Goal: Task Accomplishment & Management: Manage account settings

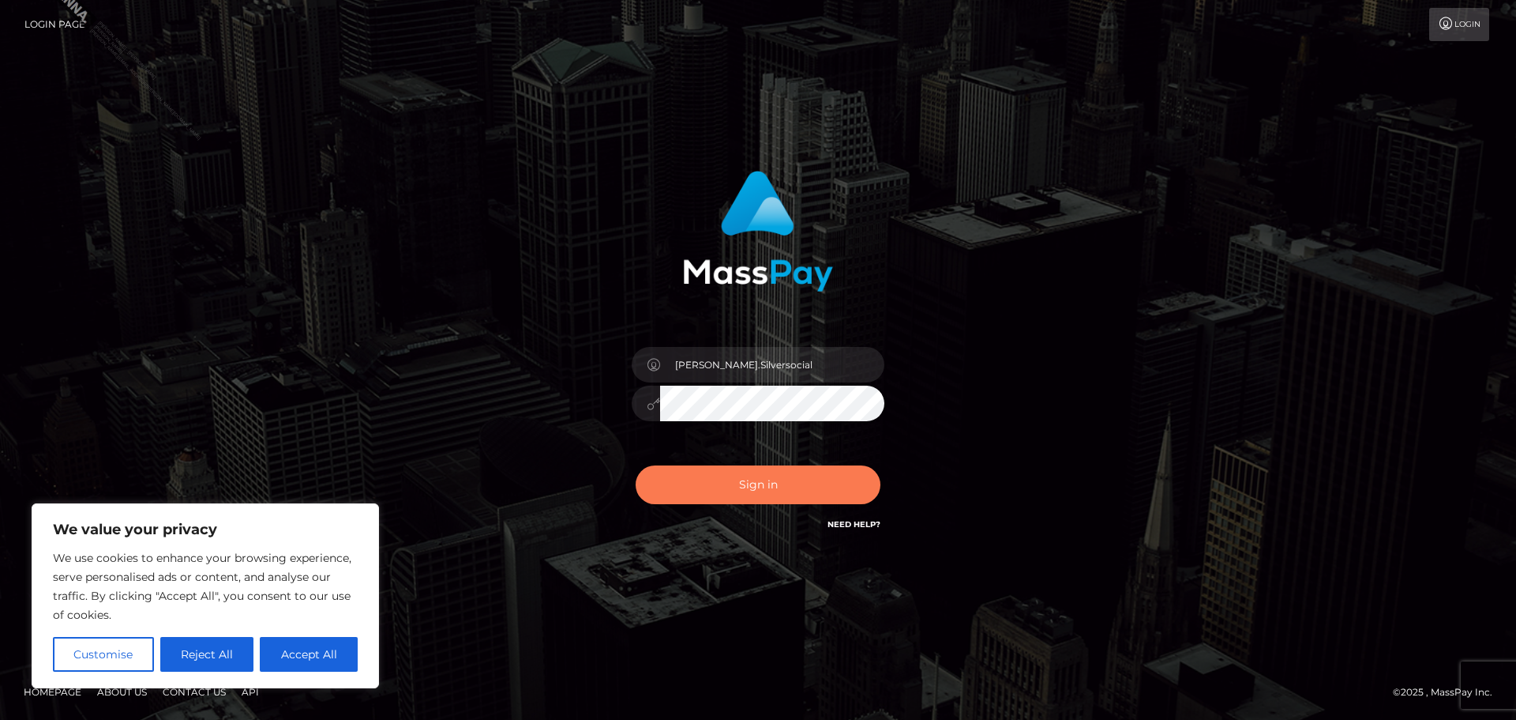
click at [749, 487] on button "Sign in" at bounding box center [758, 484] width 245 height 39
click at [297, 646] on button "Accept All" at bounding box center [309, 654] width 98 height 35
checkbox input "true"
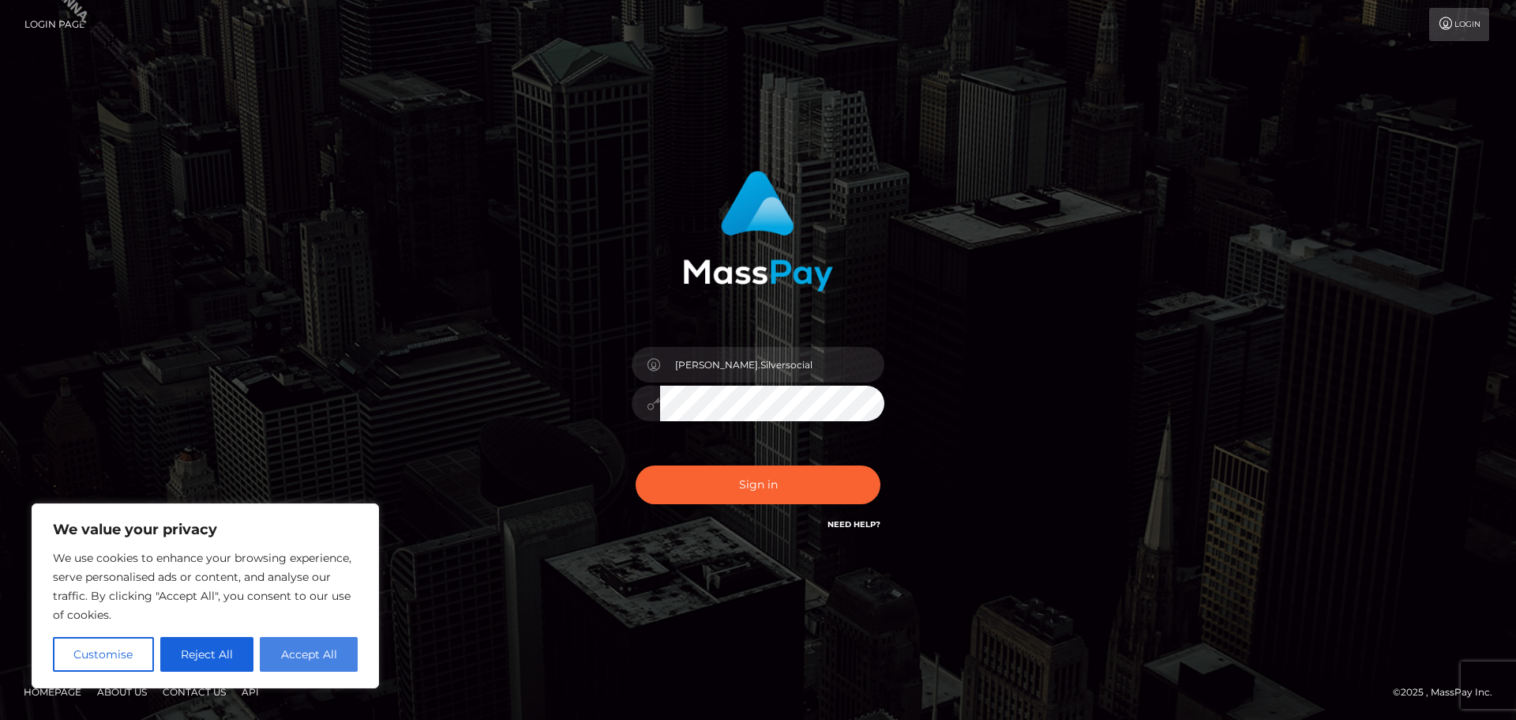
checkbox input "true"
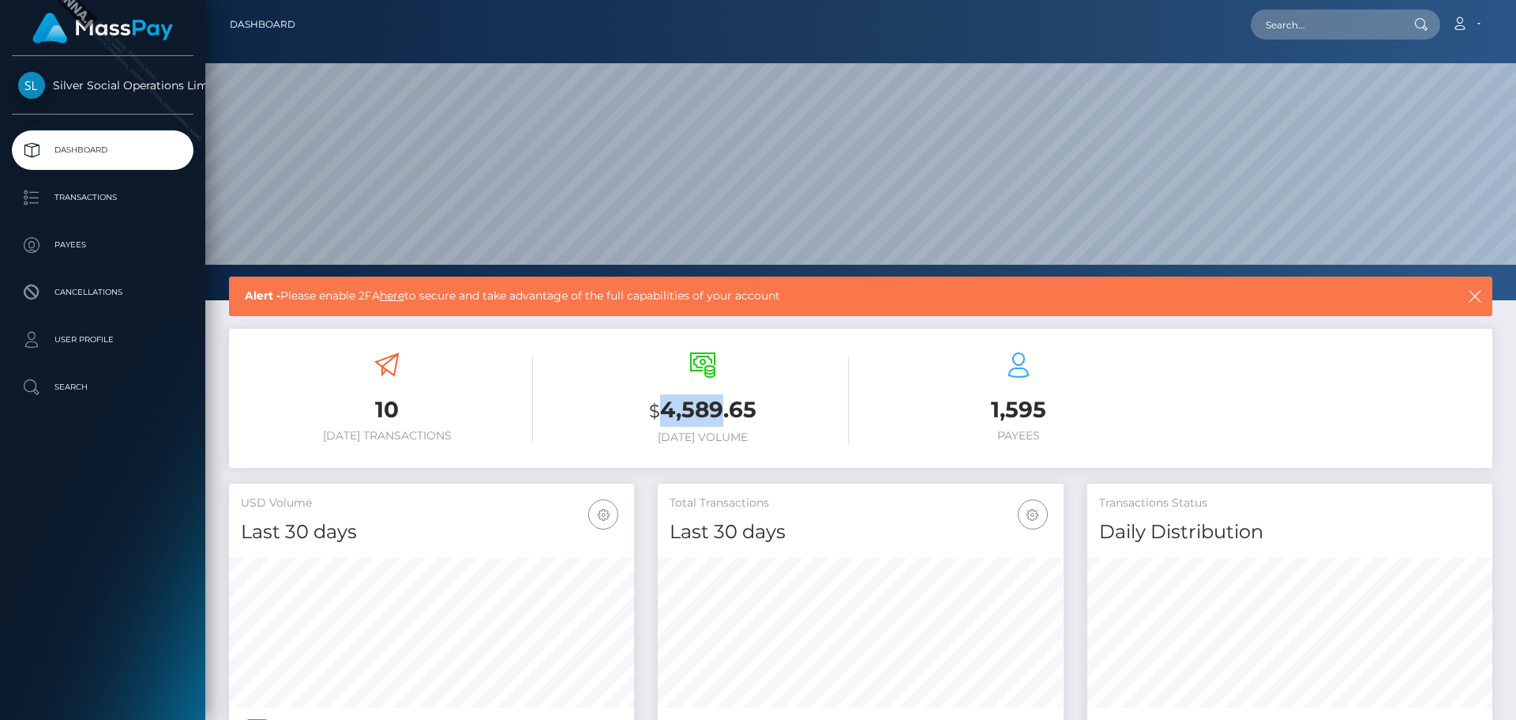
scroll to position [280, 406]
click at [755, 409] on h3 "$ 4,589.65" at bounding box center [703, 410] width 292 height 32
copy h3 "4,589.65"
